Goal: Leave review/rating: Share an evaluation or opinion about a product, service, or content

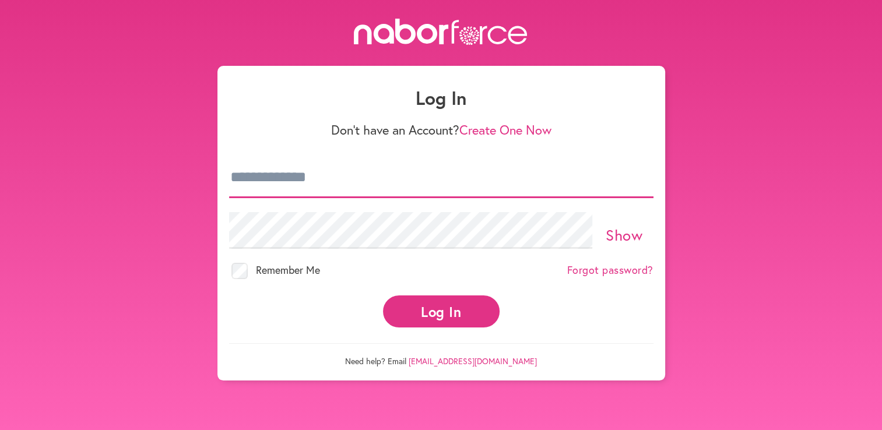
type input "**********"
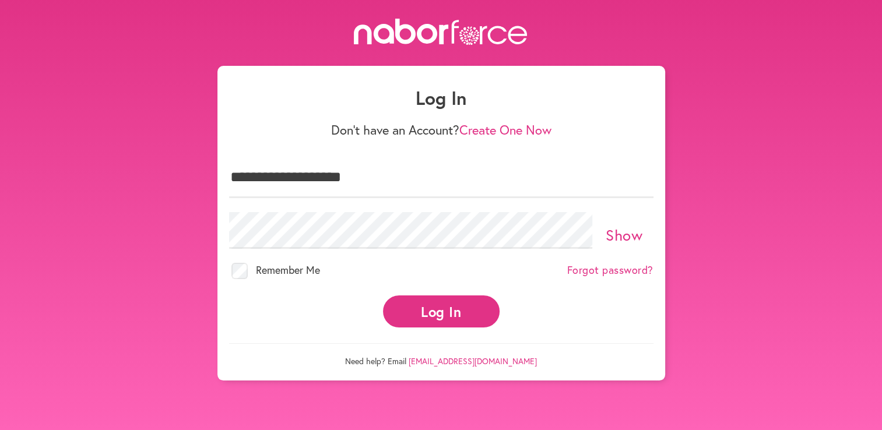
click at [430, 303] on button "Log In" at bounding box center [441, 312] width 117 height 32
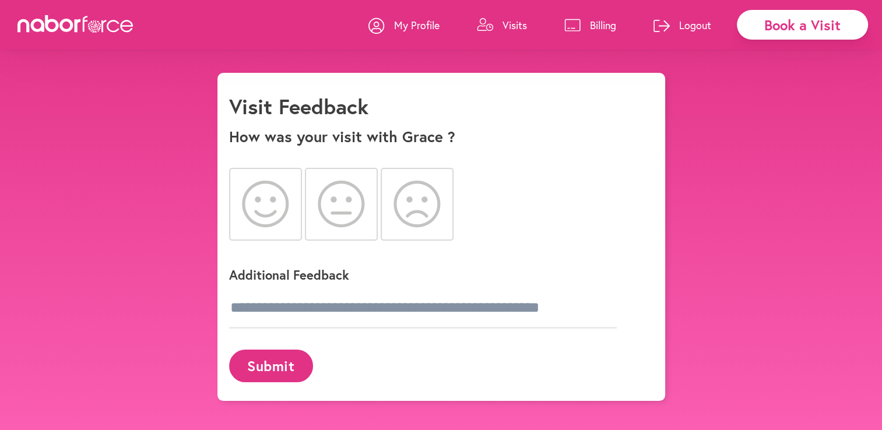
click at [253, 211] on icon at bounding box center [265, 204] width 47 height 47
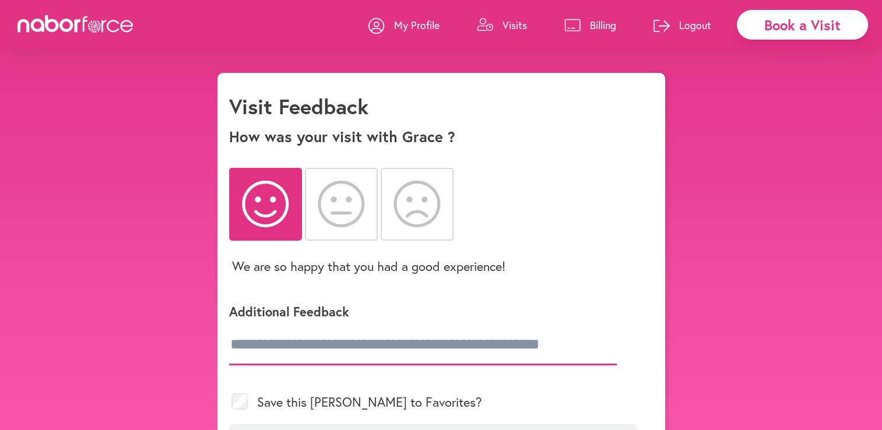
click at [272, 345] on input "text" at bounding box center [423, 345] width 388 height 41
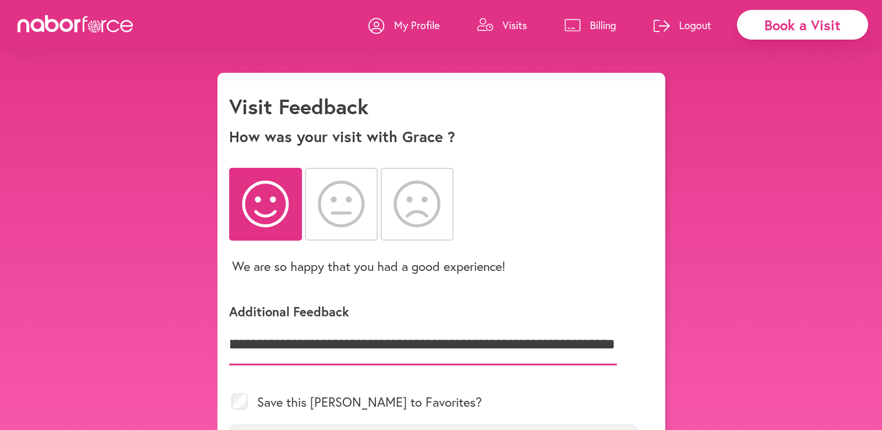
scroll to position [0, 534]
type input "**********"
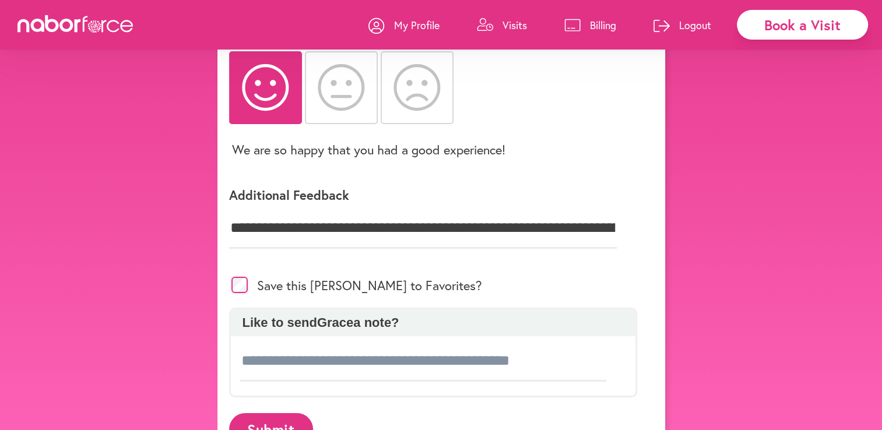
scroll to position [162, 0]
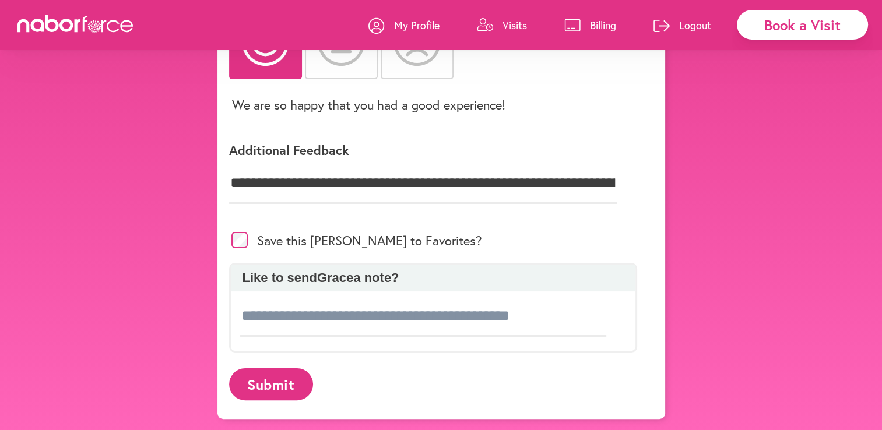
click at [270, 380] on button "Submit" at bounding box center [271, 385] width 84 height 32
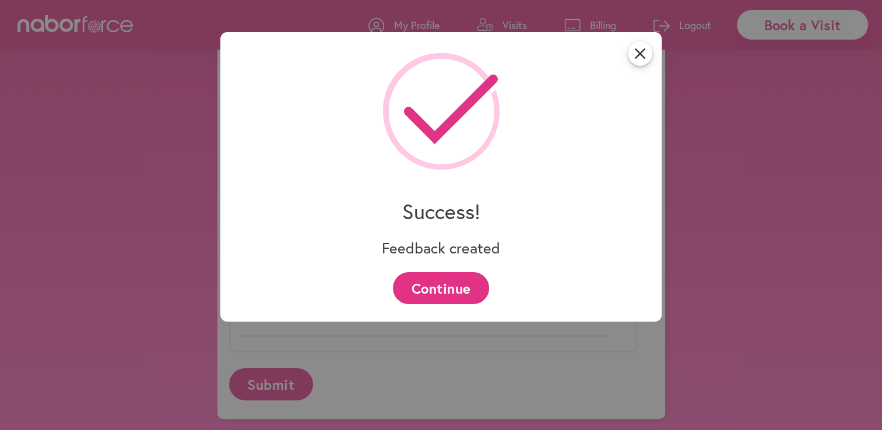
click at [439, 286] on button "Continue" at bounding box center [441, 288] width 96 height 32
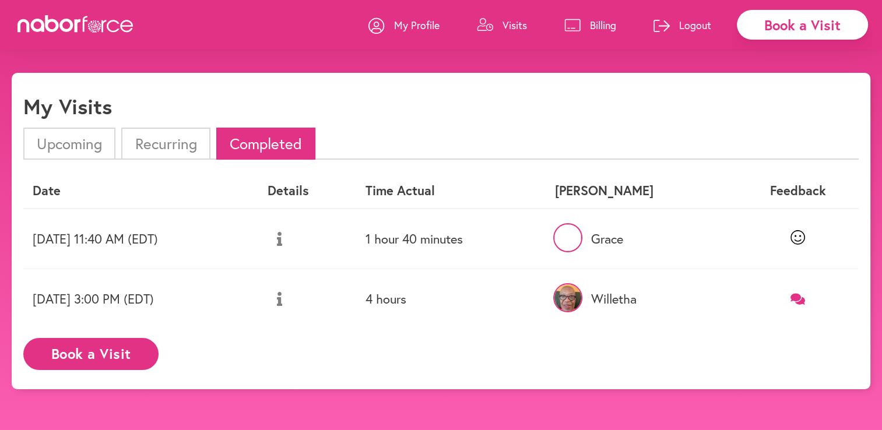
click at [689, 27] on p "Logout" at bounding box center [695, 25] width 32 height 14
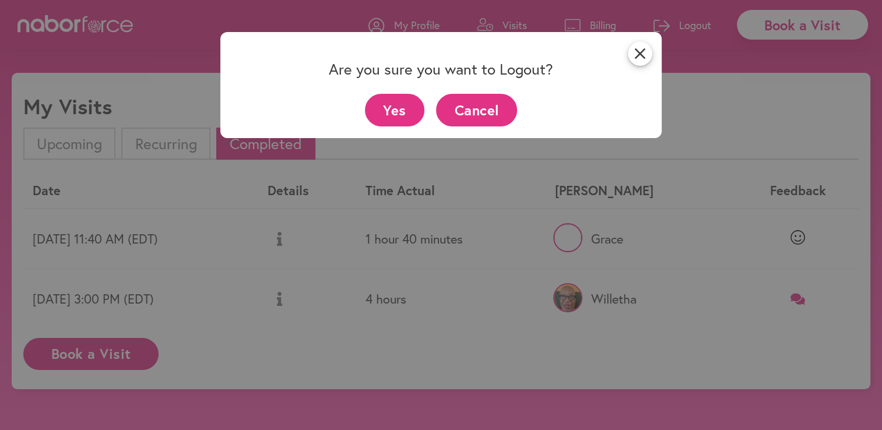
click at [406, 108] on button "Yes" at bounding box center [395, 110] width 60 height 32
